Goal: Find specific page/section: Find specific page/section

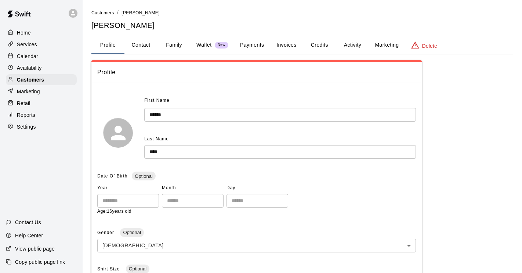
click at [34, 111] on p "Reports" at bounding box center [26, 114] width 18 height 7
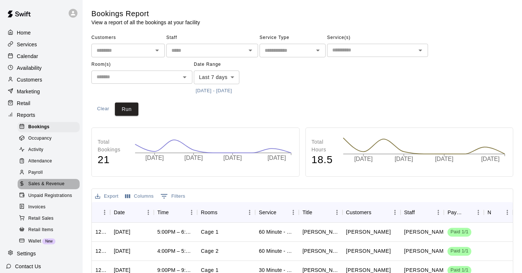
click at [42, 182] on span "Sales & Revenue" at bounding box center [46, 183] width 36 height 7
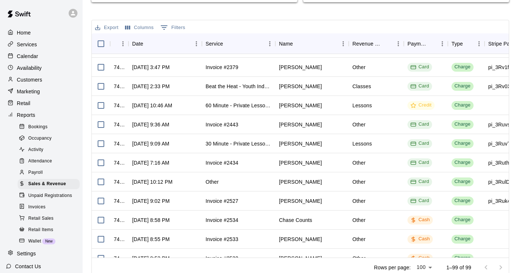
scroll to position [93, 0]
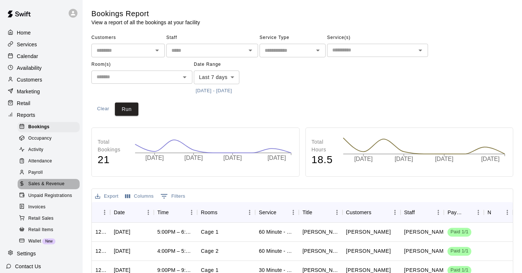
click at [53, 186] on span "Sales & Revenue" at bounding box center [46, 183] width 36 height 7
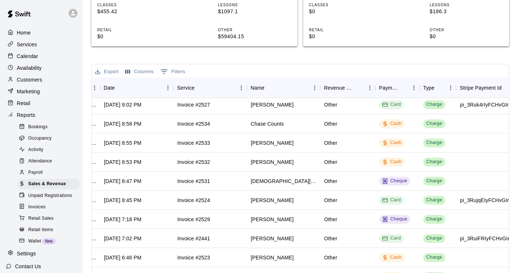
scroll to position [232, 0]
